Goal: Task Accomplishment & Management: Manage account settings

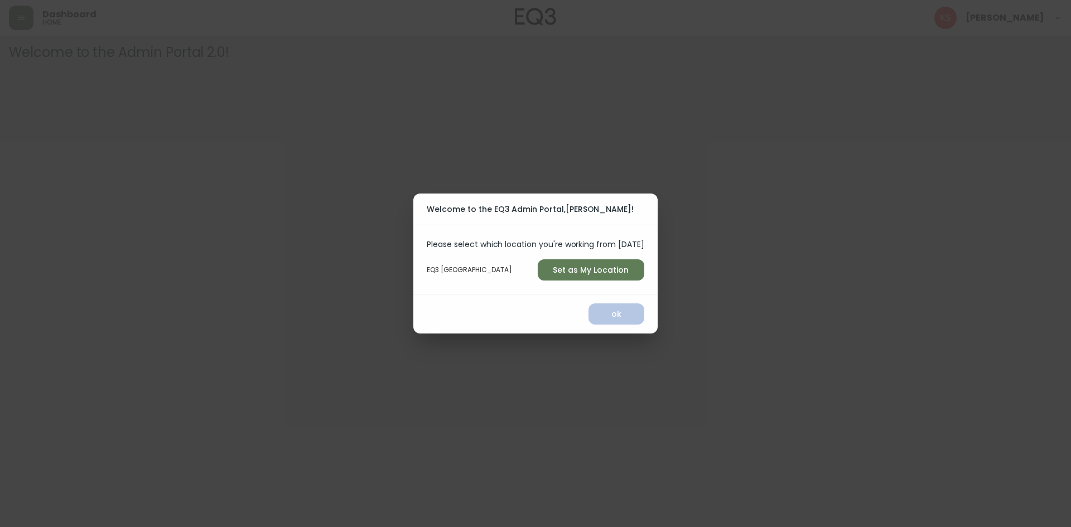
click at [596, 268] on span "Set as My Location" at bounding box center [591, 270] width 89 height 14
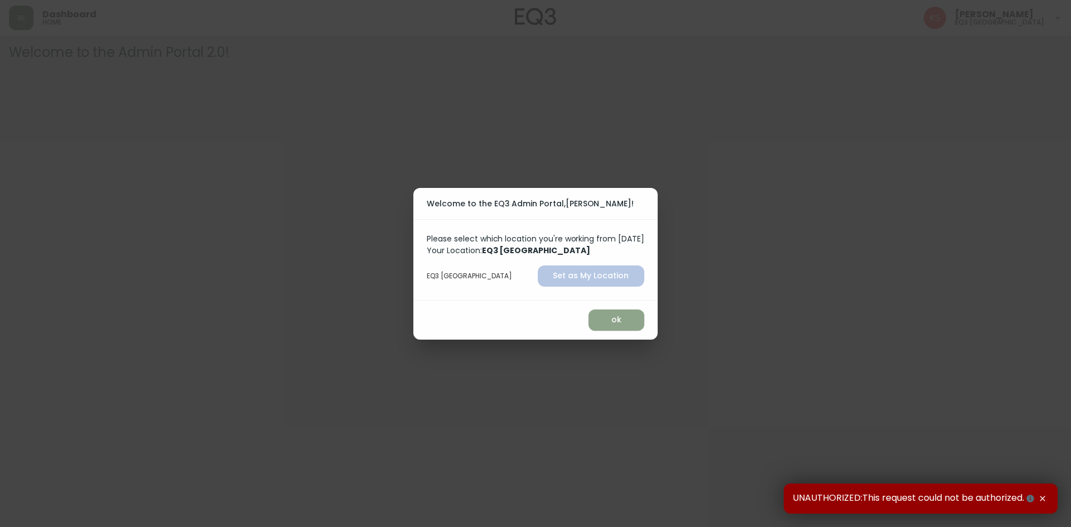
click at [608, 320] on span "ok" at bounding box center [617, 320] width 38 height 14
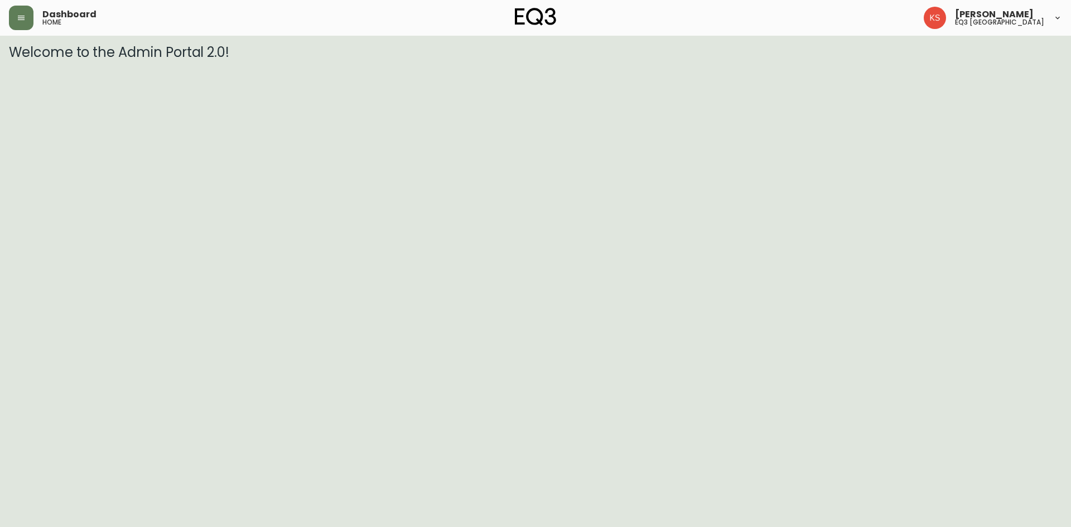
click at [1028, 19] on span "[PERSON_NAME]" at bounding box center [994, 14] width 79 height 9
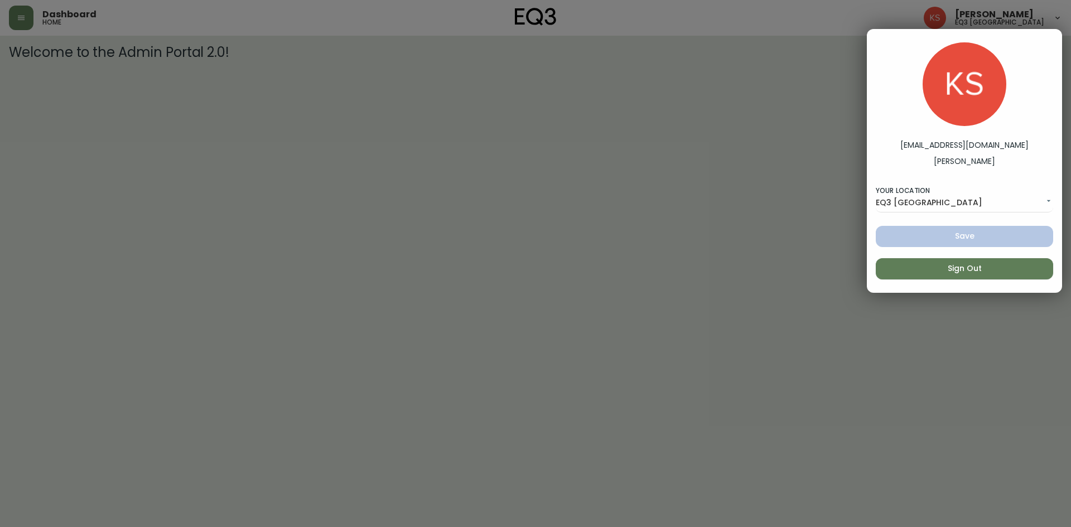
click at [623, 229] on div at bounding box center [535, 263] width 1071 height 527
